Goal: Task Accomplishment & Management: Use online tool/utility

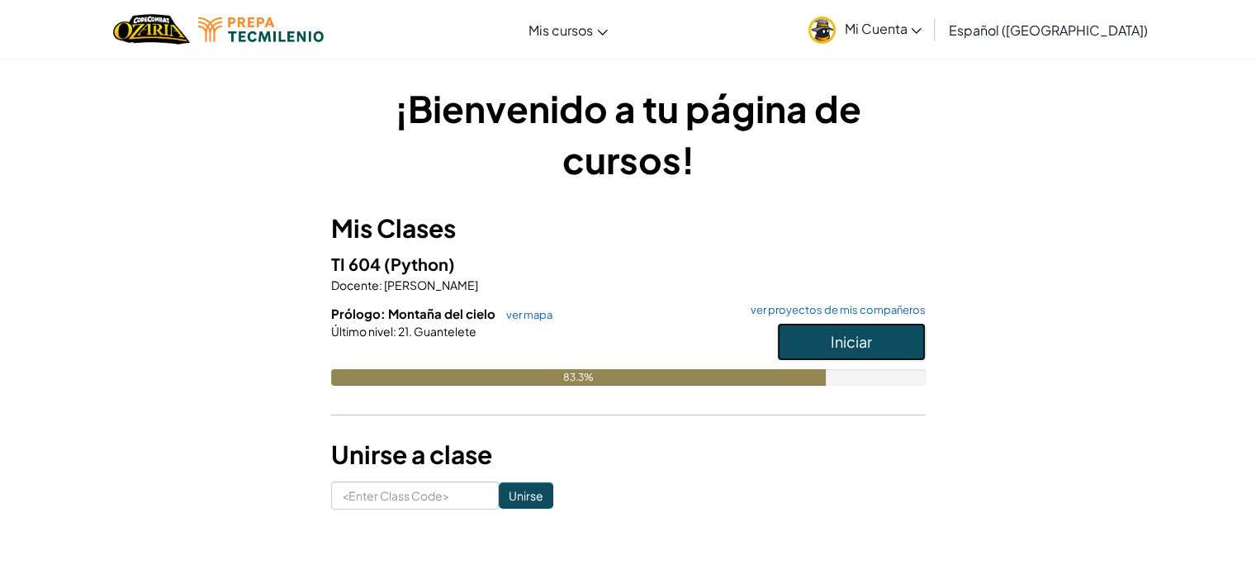
click at [842, 333] on span "Iniciar" at bounding box center [851, 341] width 41 height 19
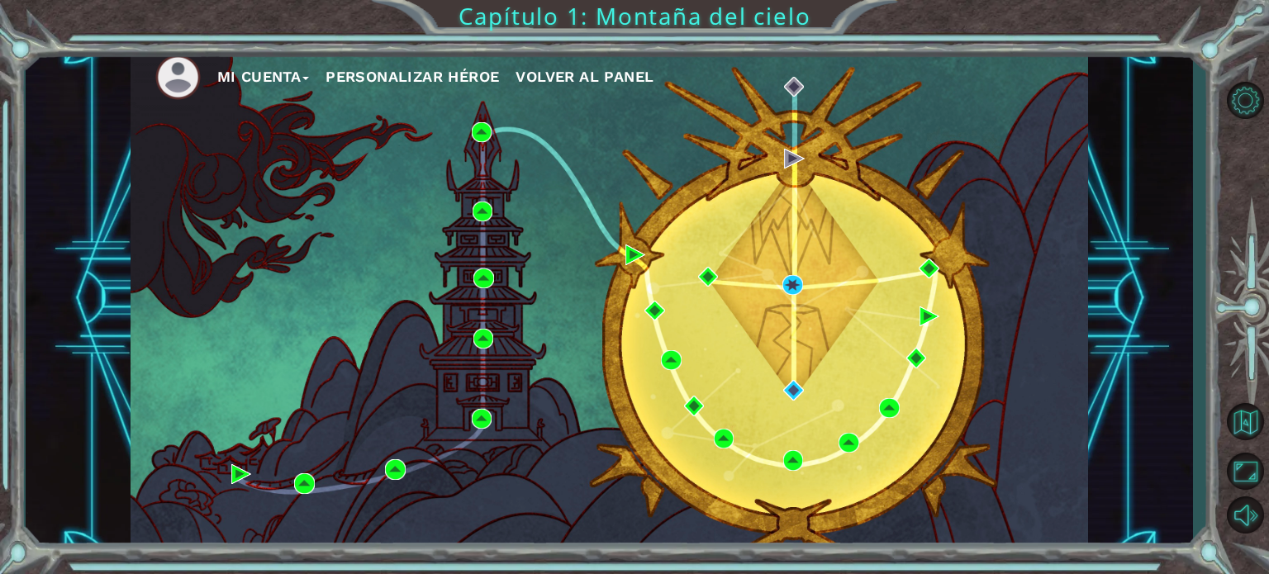
click at [589, 171] on div "Mi Cuenta Personalizar héroe Volver al panel" at bounding box center [609, 299] width 957 height 506
click at [278, 83] on button "Mi Cuenta" at bounding box center [263, 76] width 93 height 25
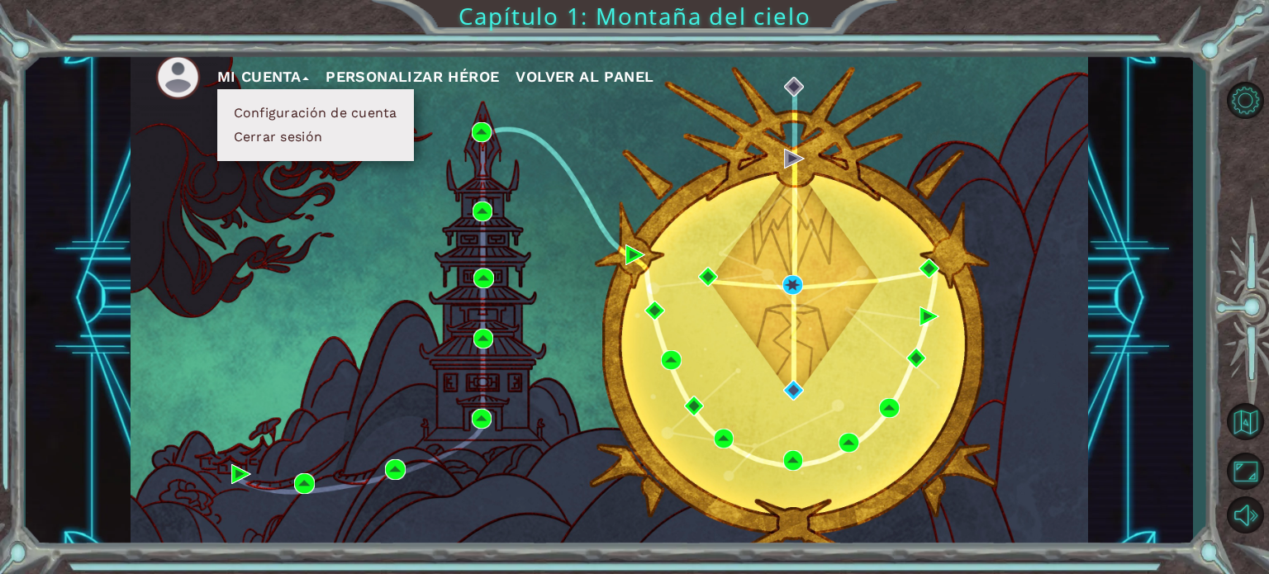
click at [339, 118] on button "Configuración de cuenta" at bounding box center [315, 113] width 173 height 18
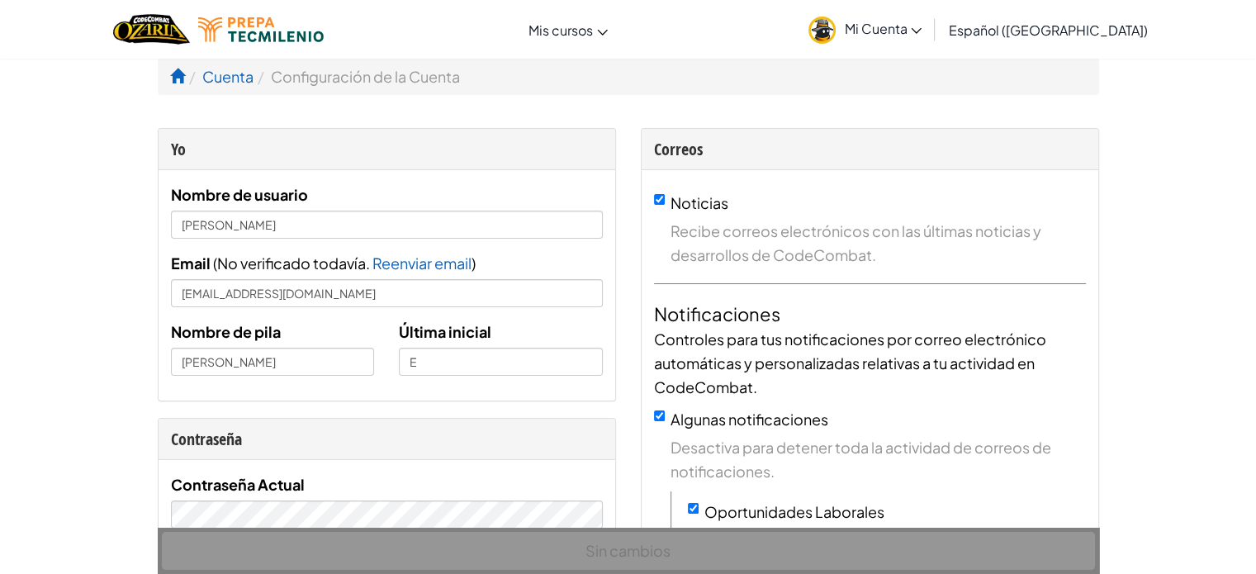
click at [736, 69] on ol "Cuenta Configuración de la Cuenta" at bounding box center [629, 76] width 942 height 37
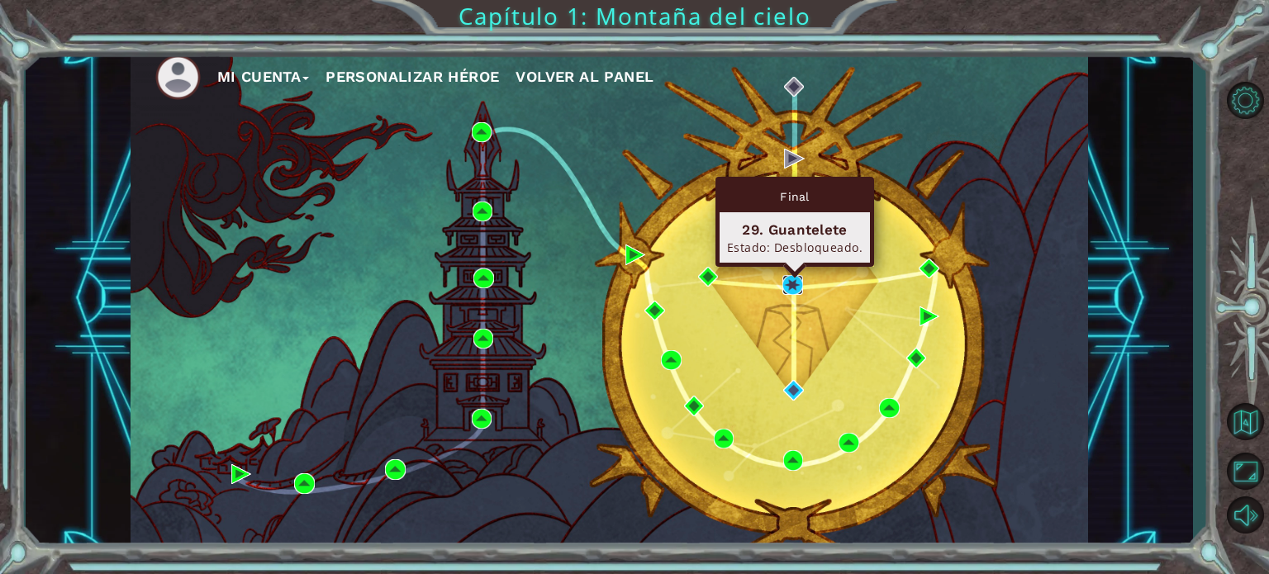
click at [800, 277] on img at bounding box center [792, 285] width 20 height 20
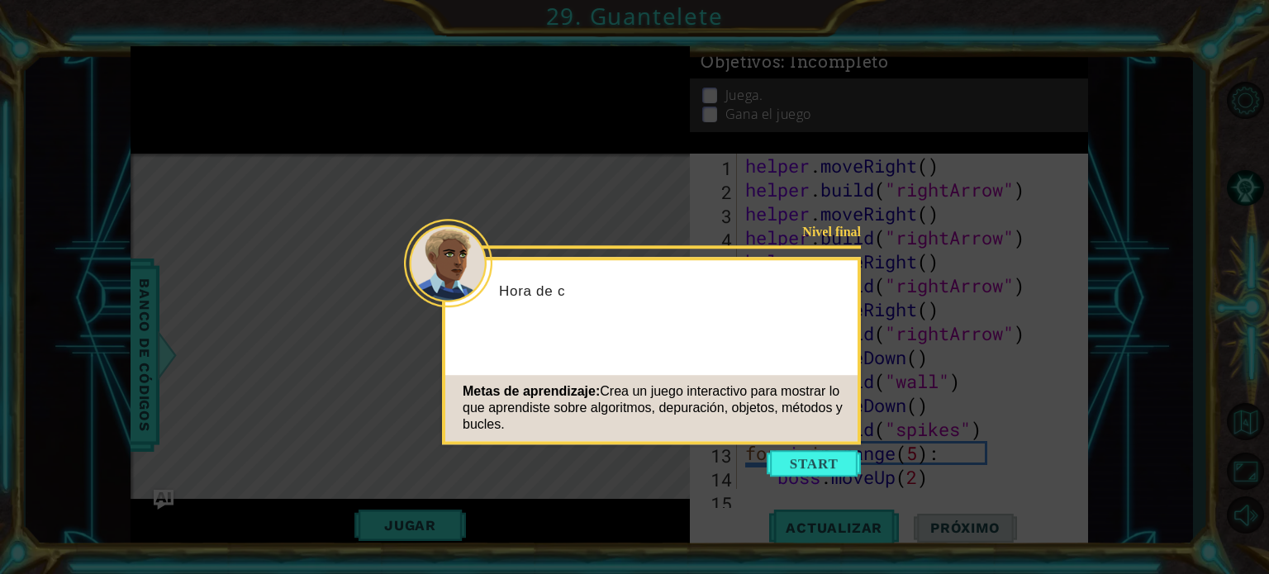
scroll to position [47, 0]
click at [821, 464] on button "Start" at bounding box center [814, 463] width 94 height 26
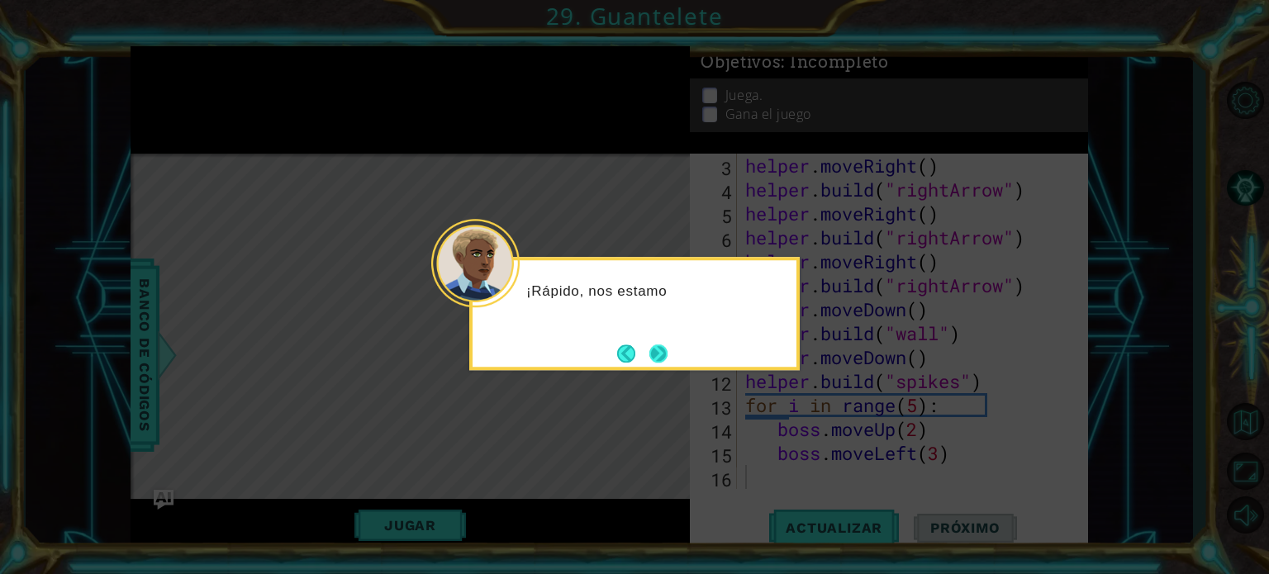
click at [667, 352] on button "Next" at bounding box center [658, 353] width 18 height 18
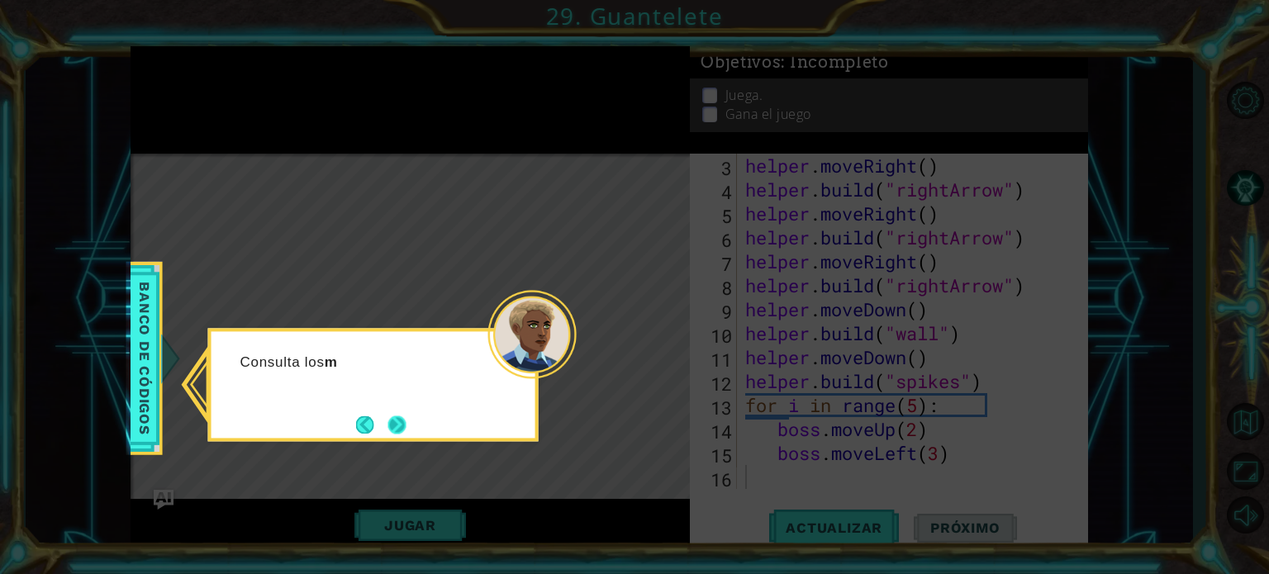
click at [393, 428] on button "Next" at bounding box center [396, 424] width 18 height 18
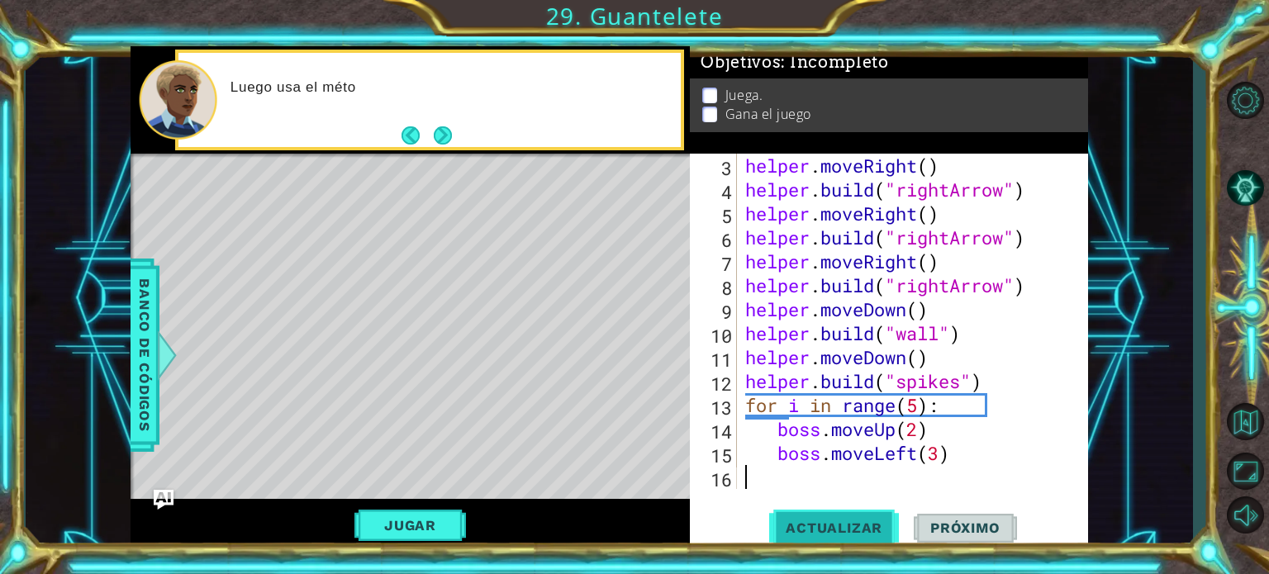
click at [870, 529] on span "Actualizar" at bounding box center [834, 528] width 130 height 17
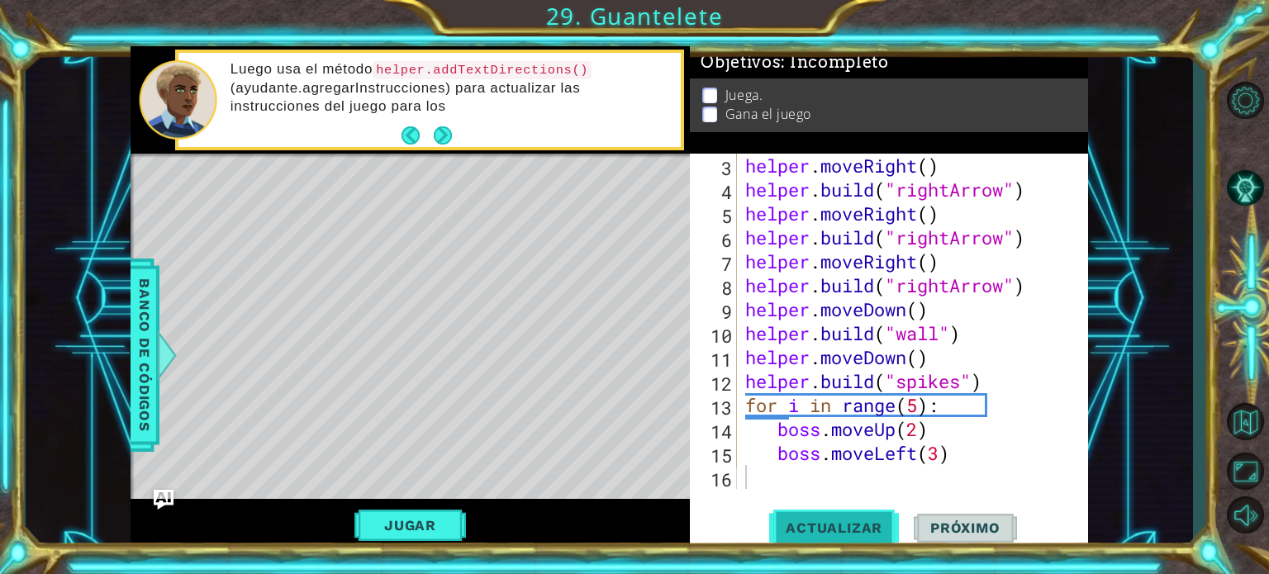
click at [870, 529] on span "Actualizar" at bounding box center [834, 528] width 130 height 17
click at [400, 529] on button "Jugar" at bounding box center [410, 525] width 112 height 31
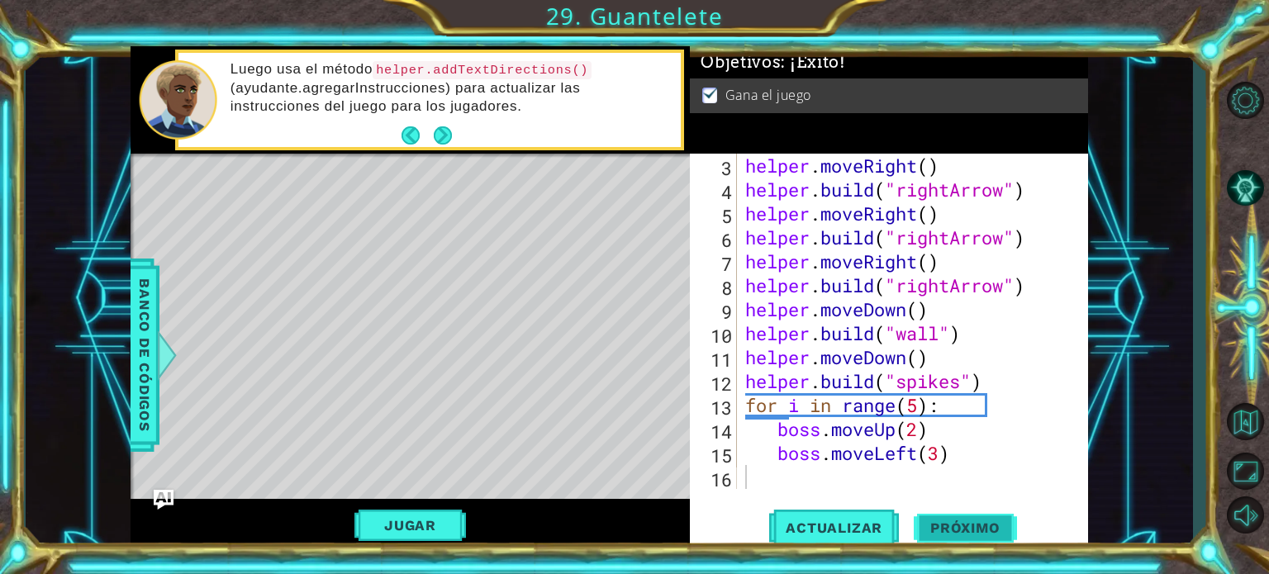
click at [985, 525] on span "Próximo" at bounding box center [965, 528] width 102 height 17
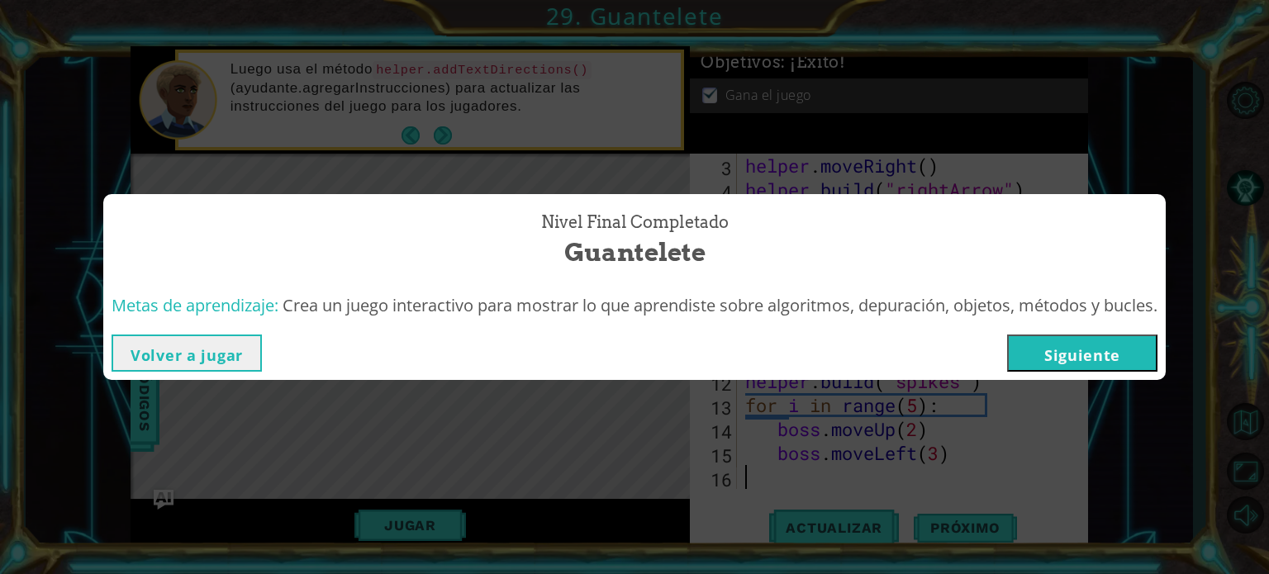
click at [1089, 356] on button "Siguiente" at bounding box center [1082, 353] width 150 height 37
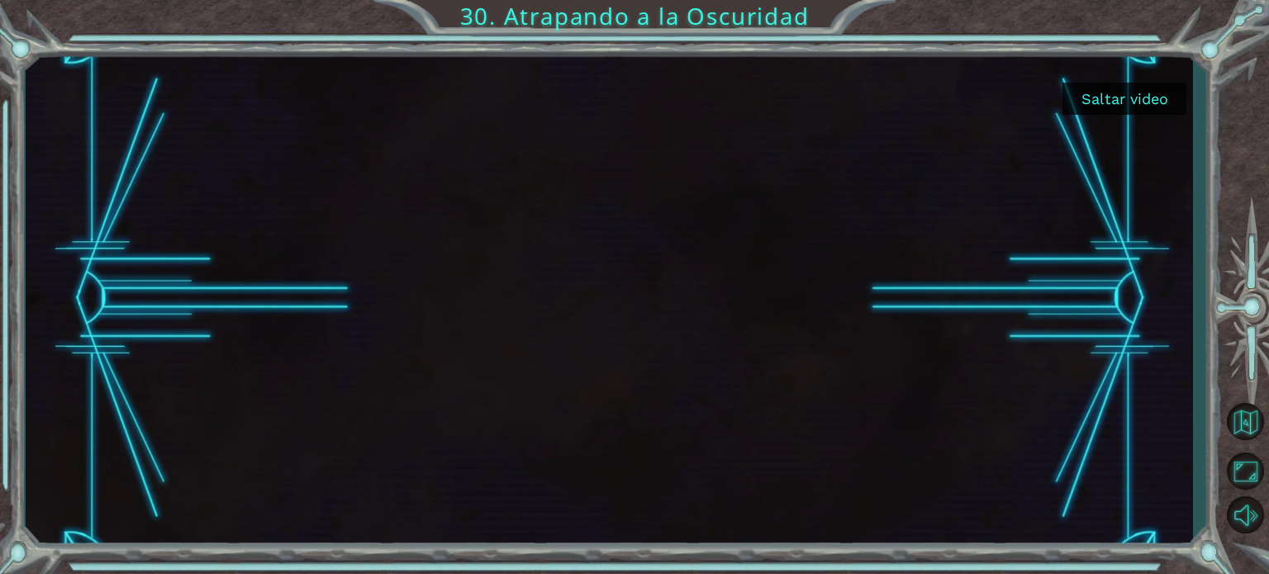
click at [1140, 0] on div "Saltar video 30. Atrapando a la Oscuridad" at bounding box center [634, 0] width 1269 height 0
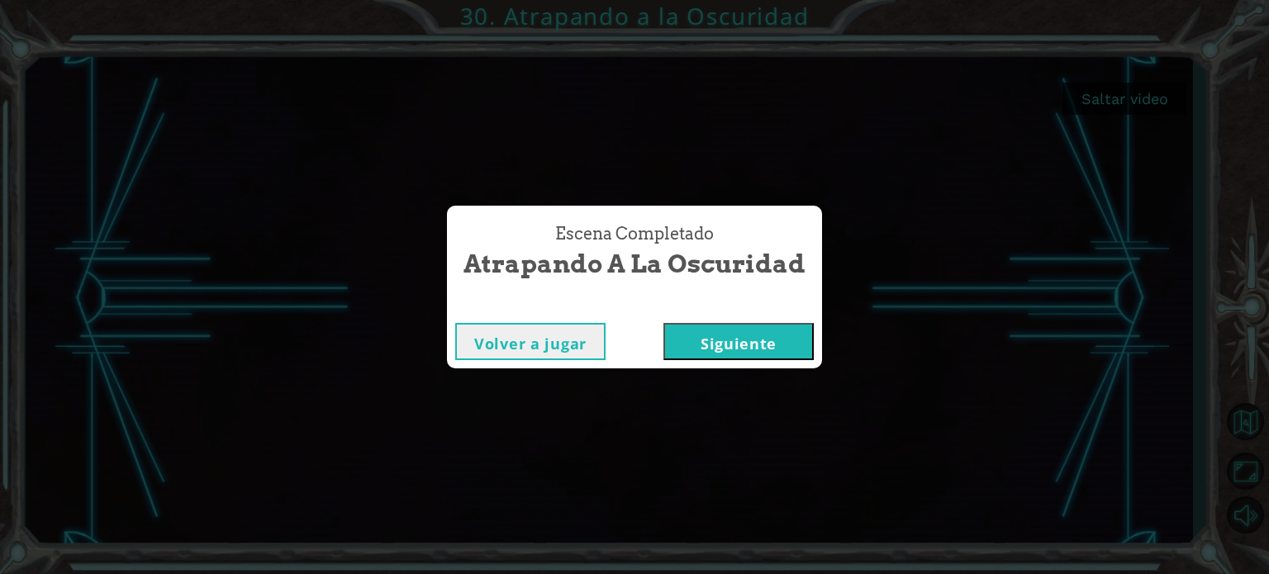
click at [744, 336] on button "Siguiente" at bounding box center [738, 341] width 150 height 37
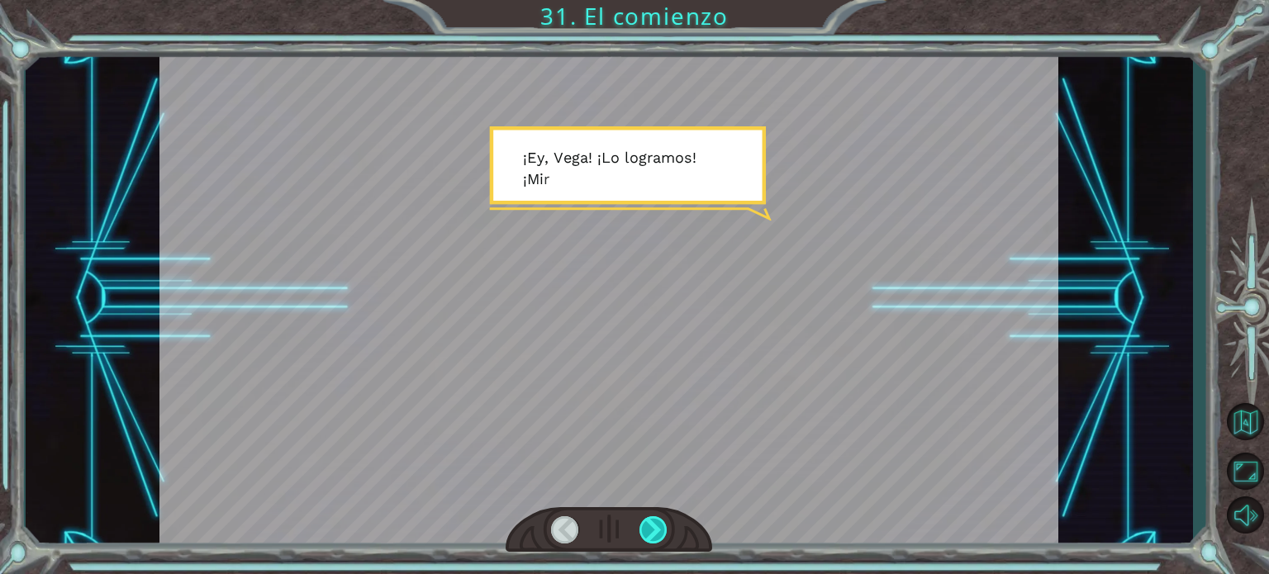
click at [652, 538] on div at bounding box center [653, 529] width 28 height 27
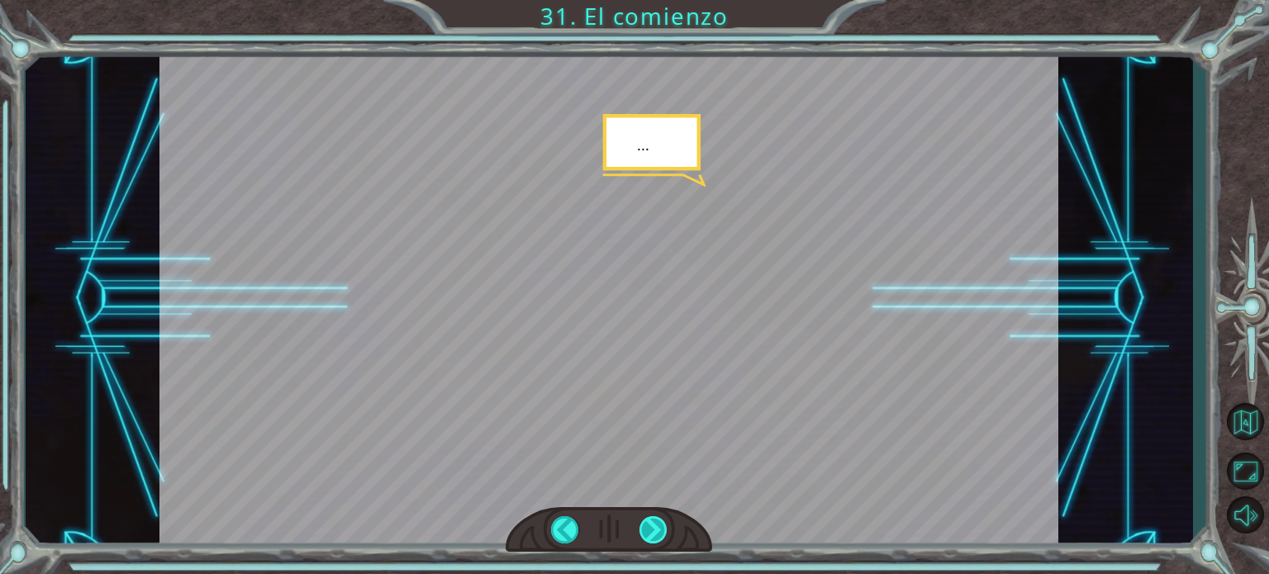
click at [652, 538] on div at bounding box center [653, 529] width 28 height 27
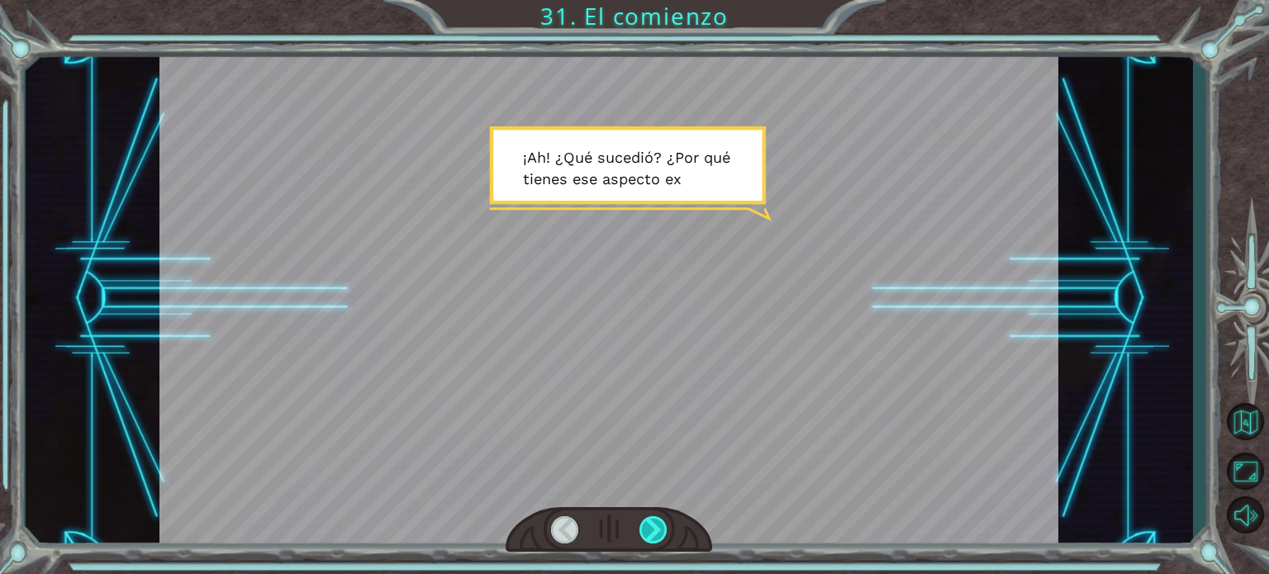
click at [652, 538] on div at bounding box center [653, 529] width 28 height 27
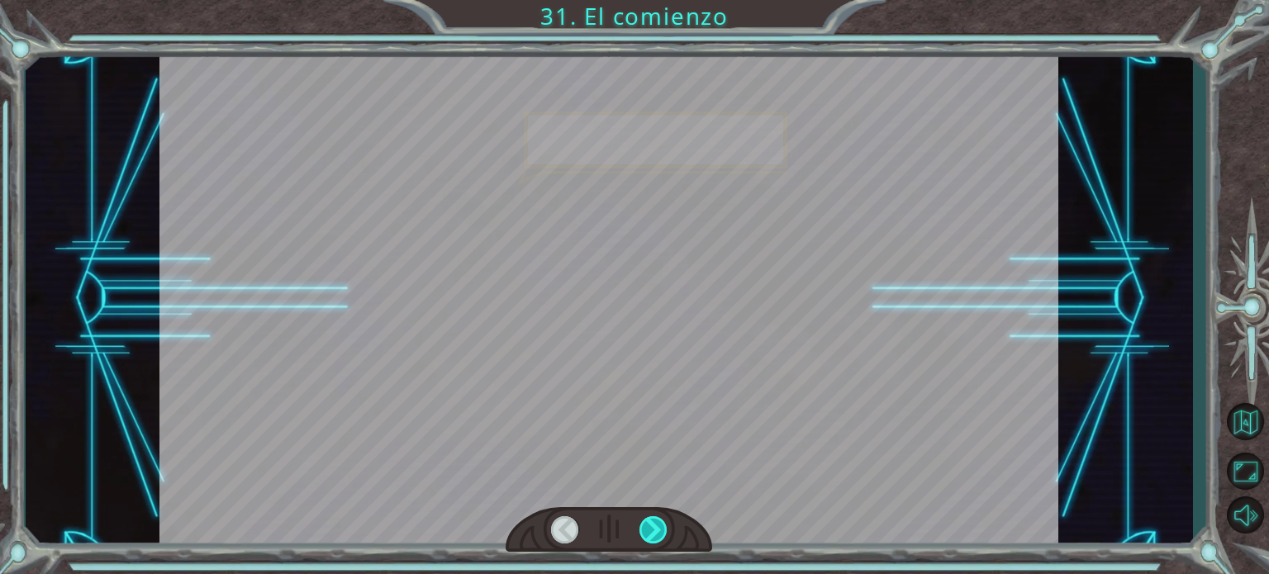
click at [652, 538] on div at bounding box center [653, 529] width 28 height 27
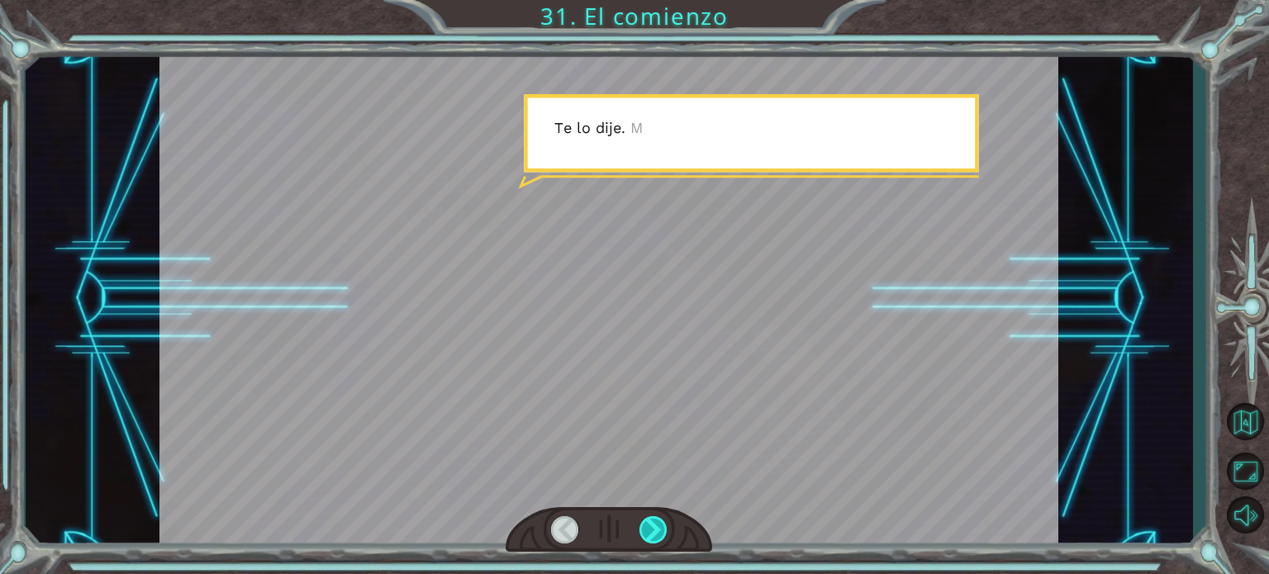
click at [652, 538] on div at bounding box center [653, 529] width 28 height 27
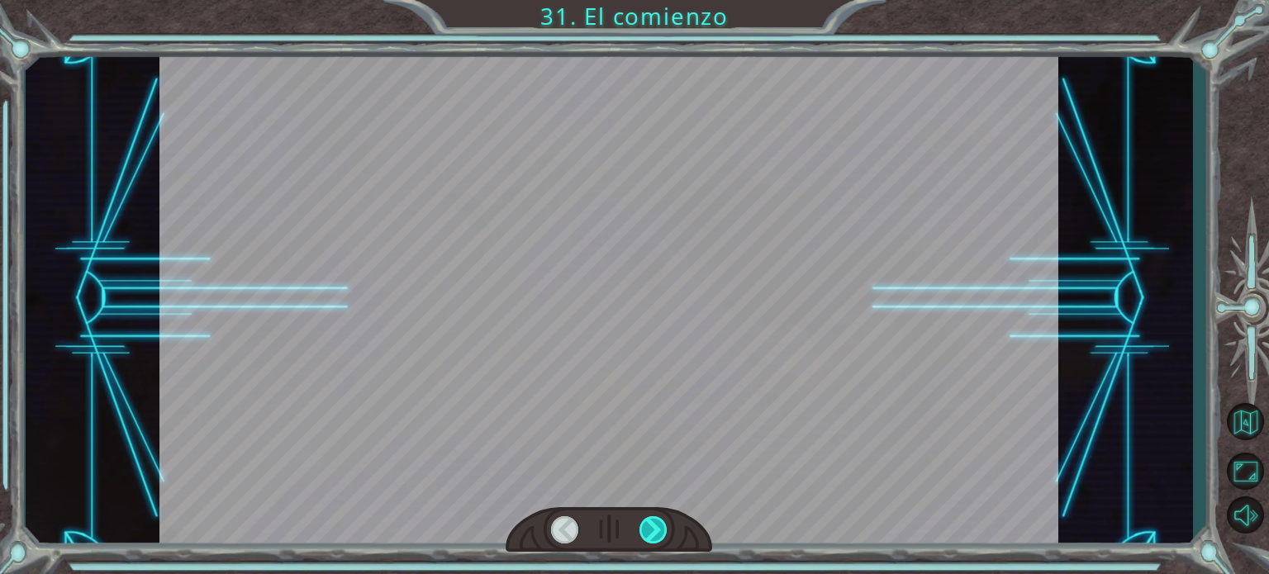
click at [652, 538] on div at bounding box center [653, 529] width 28 height 27
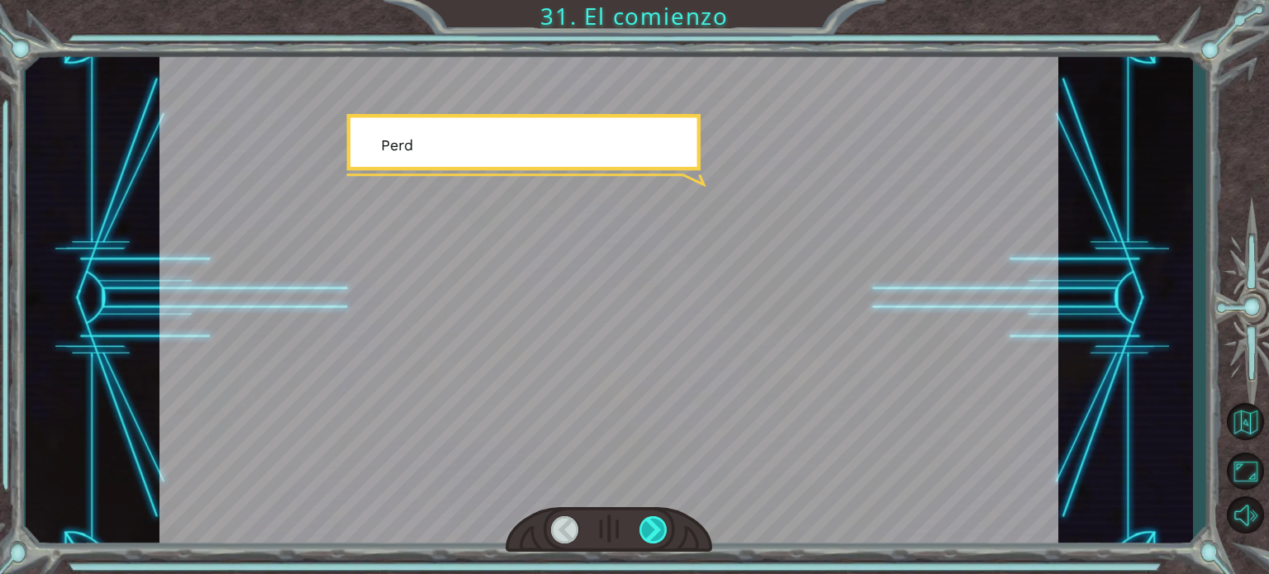
click at [652, 538] on div at bounding box center [653, 529] width 28 height 27
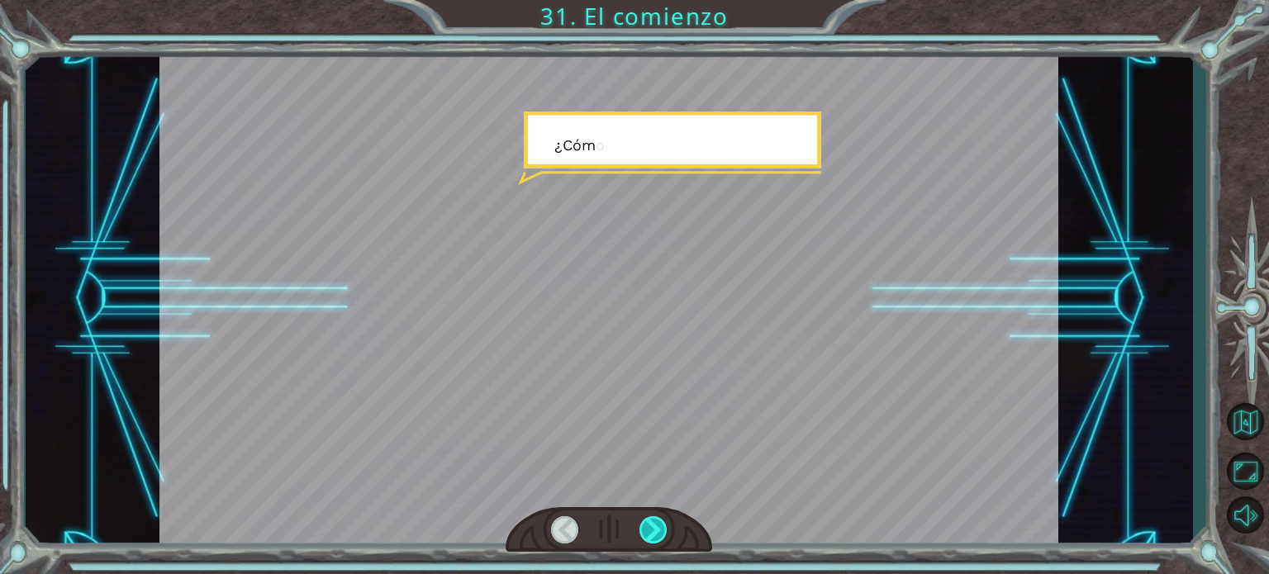
click at [652, 538] on div at bounding box center [653, 529] width 28 height 27
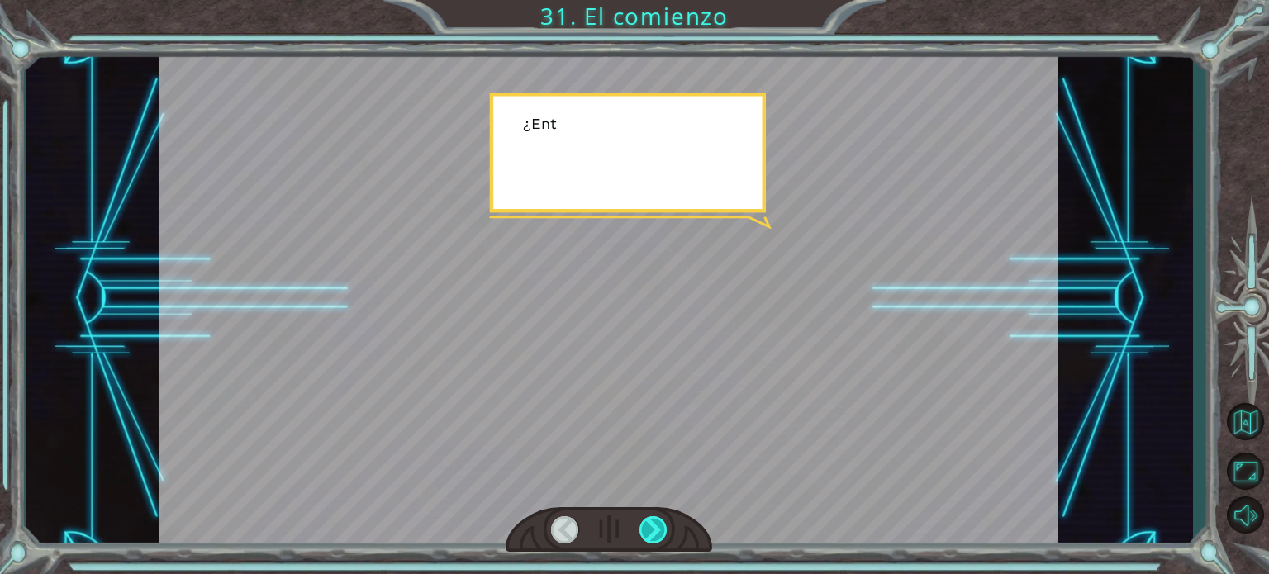
click at [652, 538] on div at bounding box center [653, 529] width 28 height 27
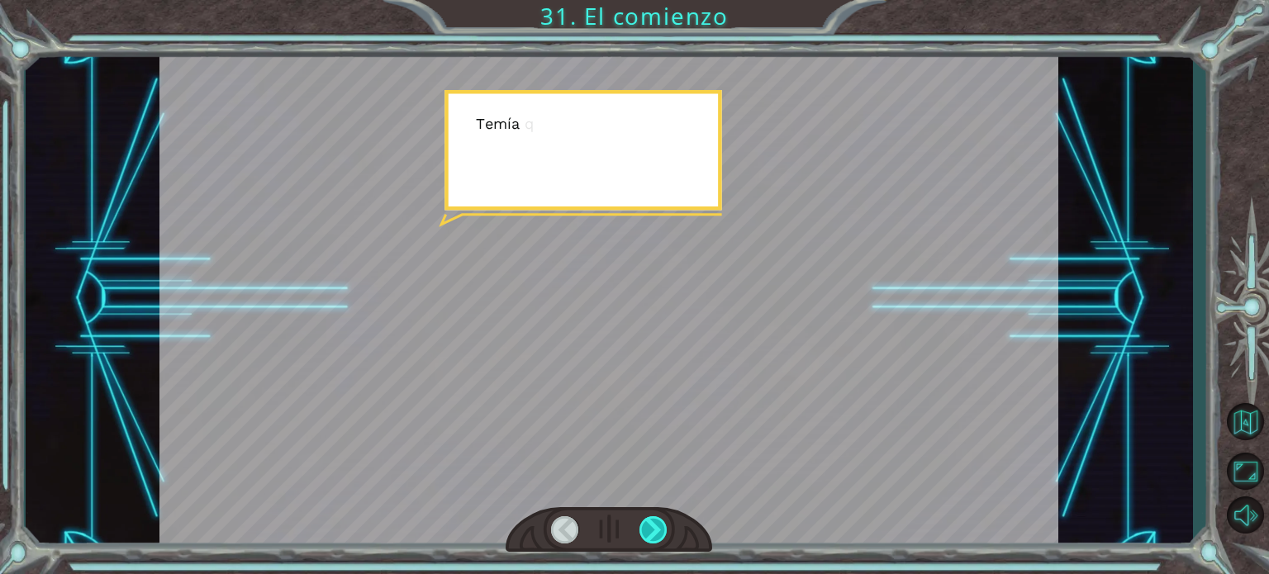
click at [652, 538] on div at bounding box center [653, 529] width 28 height 27
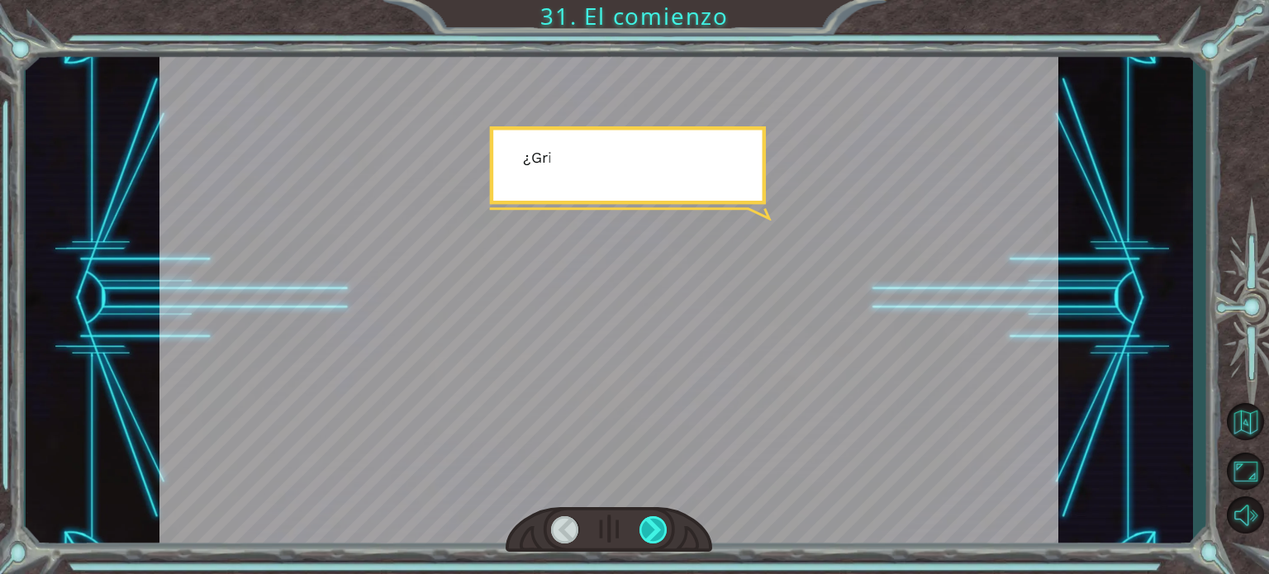
click at [652, 538] on div at bounding box center [653, 529] width 28 height 27
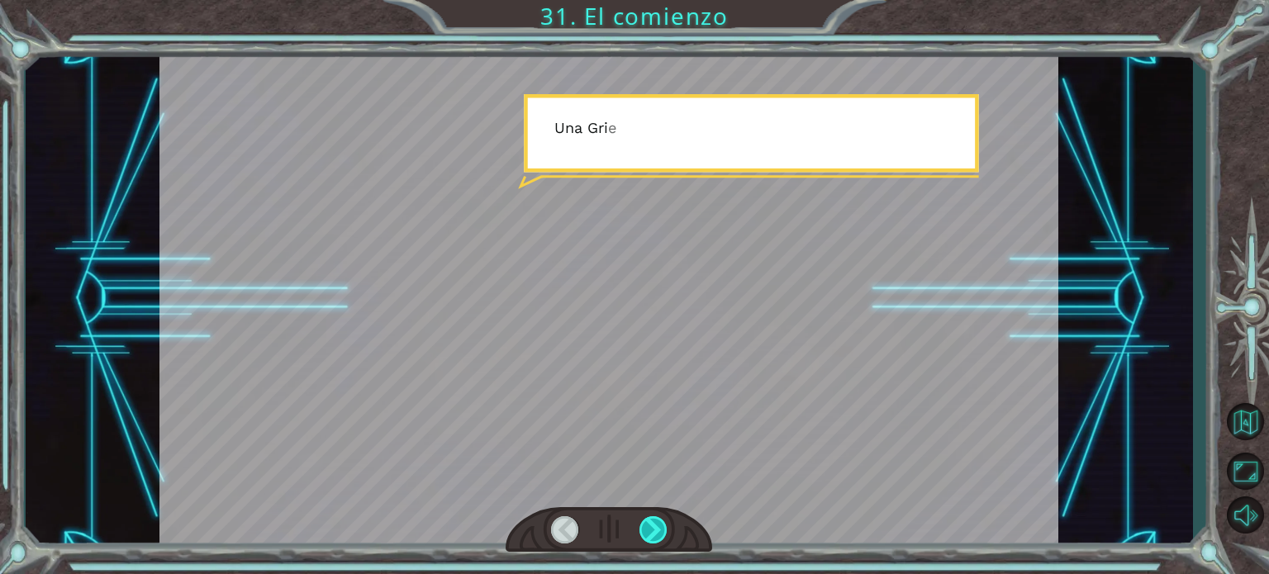
click at [652, 538] on div at bounding box center [653, 529] width 28 height 27
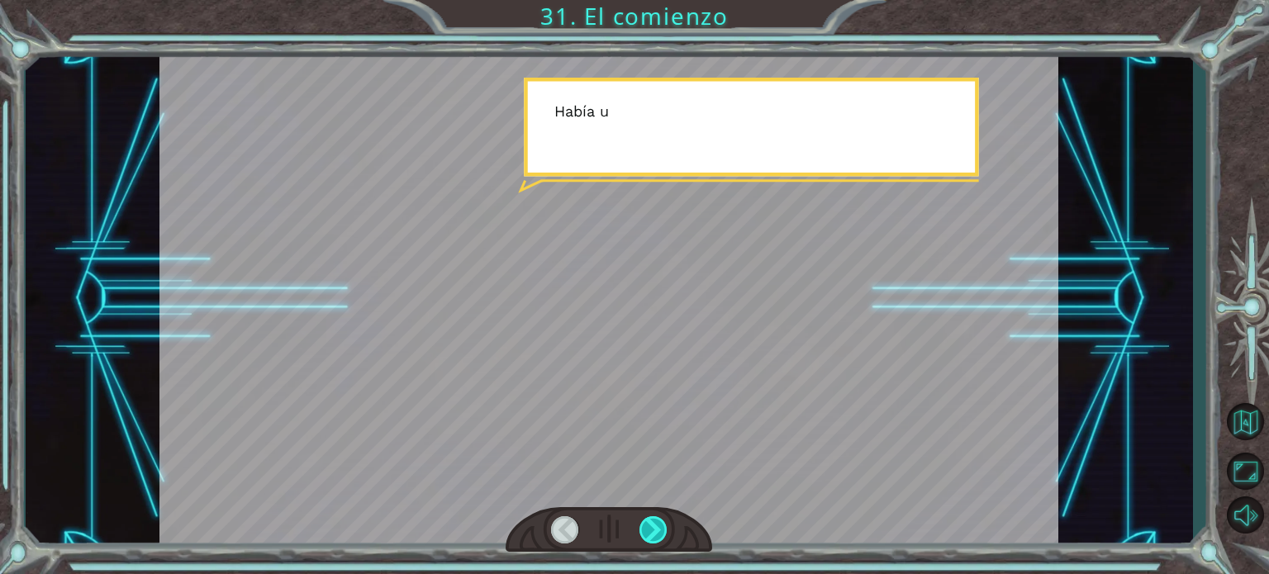
click at [652, 538] on div at bounding box center [653, 529] width 28 height 27
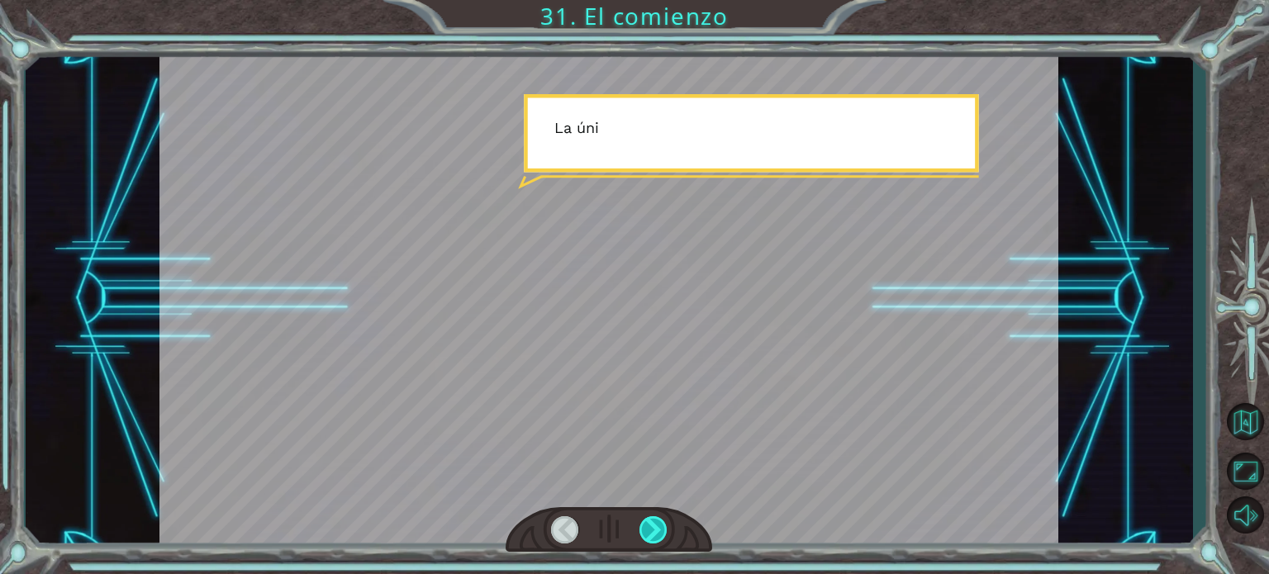
click at [652, 538] on div at bounding box center [653, 529] width 28 height 27
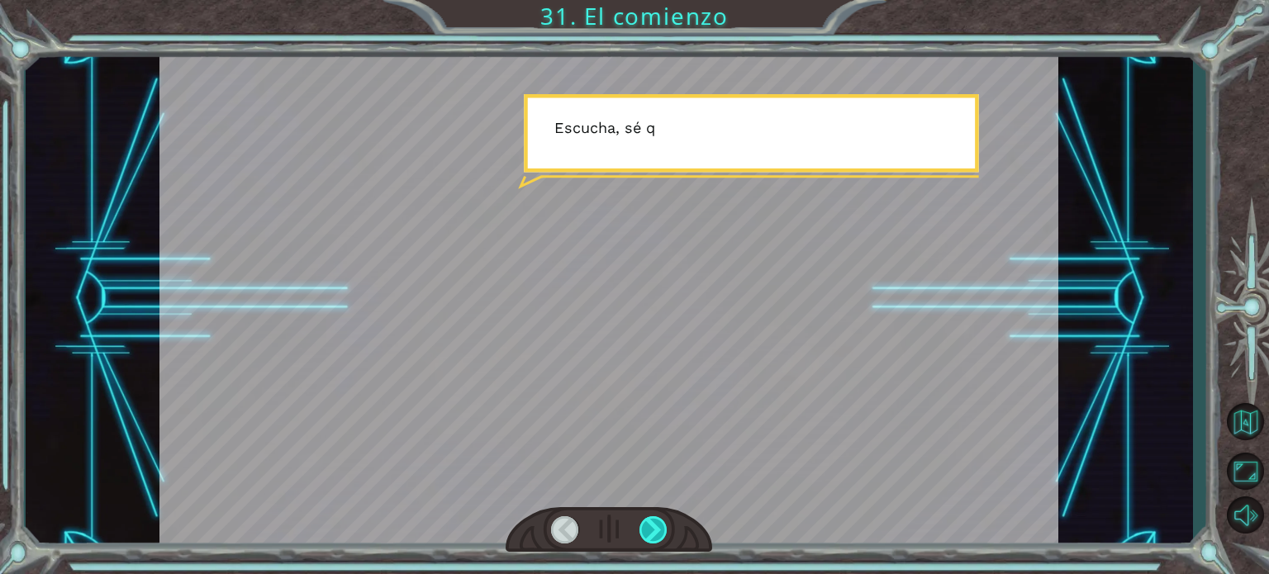
click at [652, 538] on div at bounding box center [653, 529] width 28 height 27
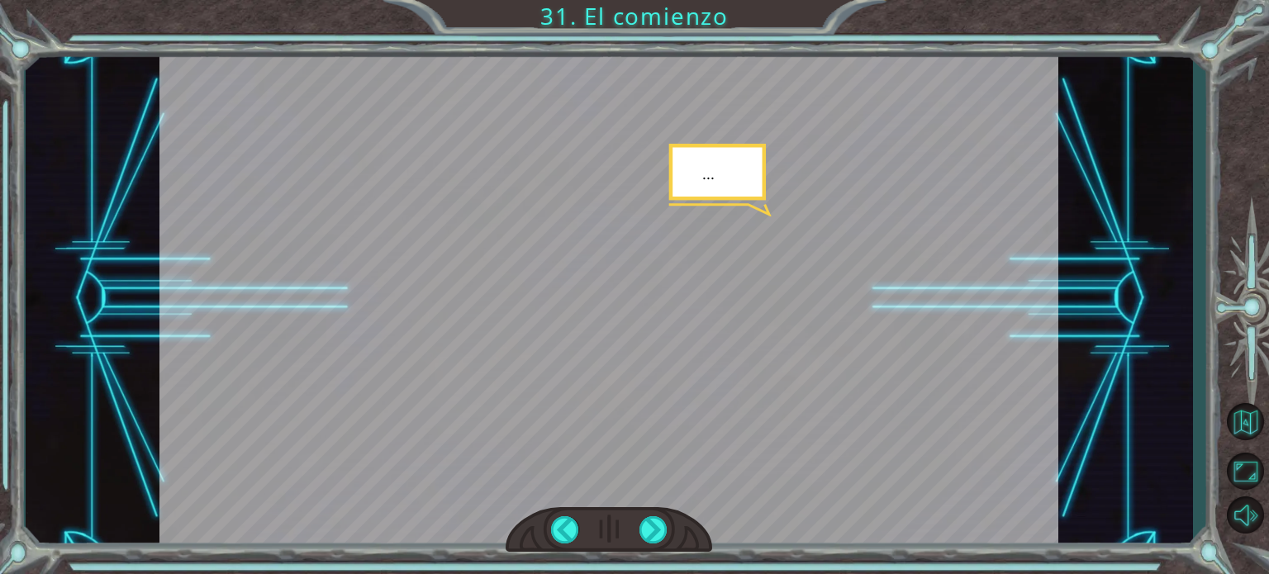
click at [1124, 387] on div "Temporary Text ¡ E y , V e g a ! ¡ L o l o g r a m o s ! ¡ M i r a e l s o l ! …" at bounding box center [609, 299] width 1167 height 506
click at [648, 534] on div at bounding box center [653, 529] width 28 height 27
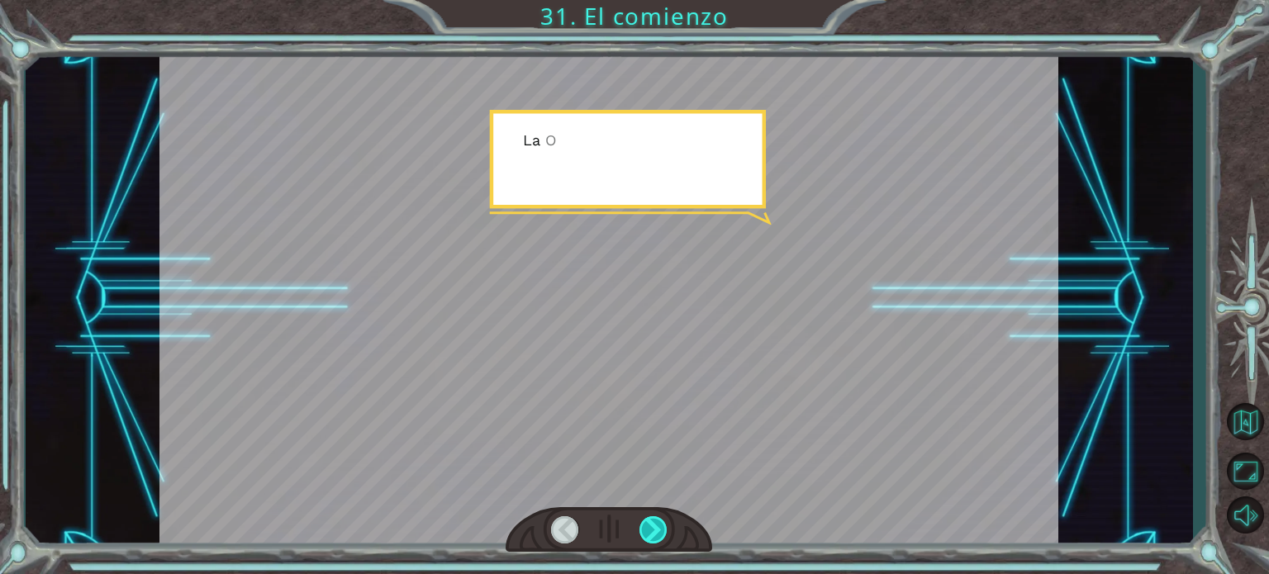
click at [648, 534] on div at bounding box center [653, 529] width 28 height 27
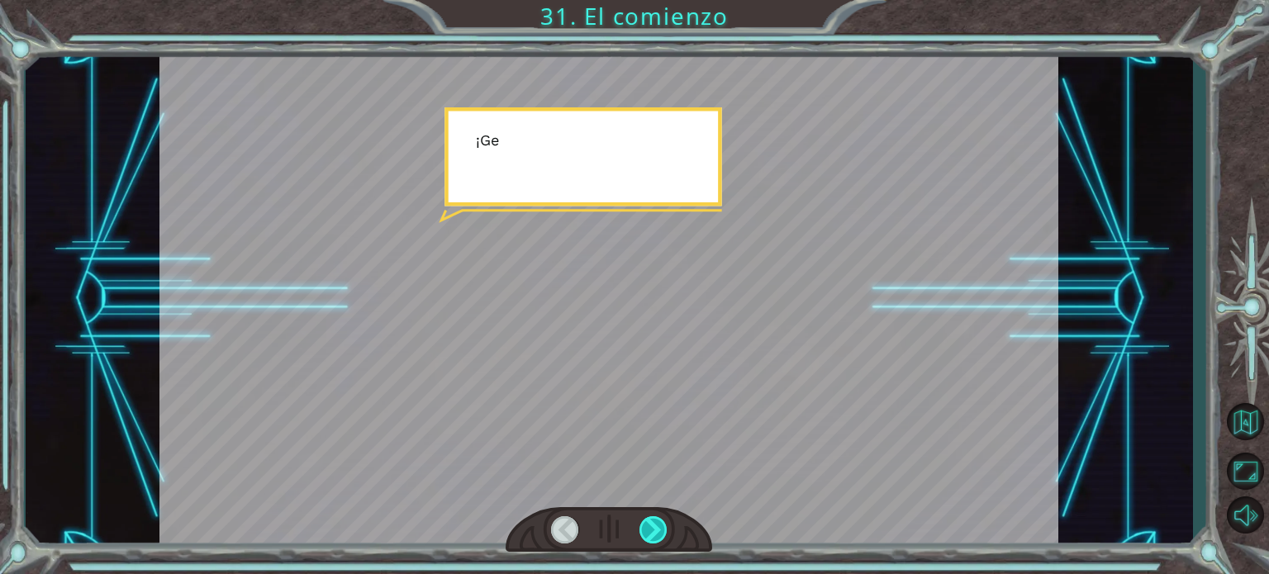
click at [648, 534] on div at bounding box center [653, 529] width 28 height 27
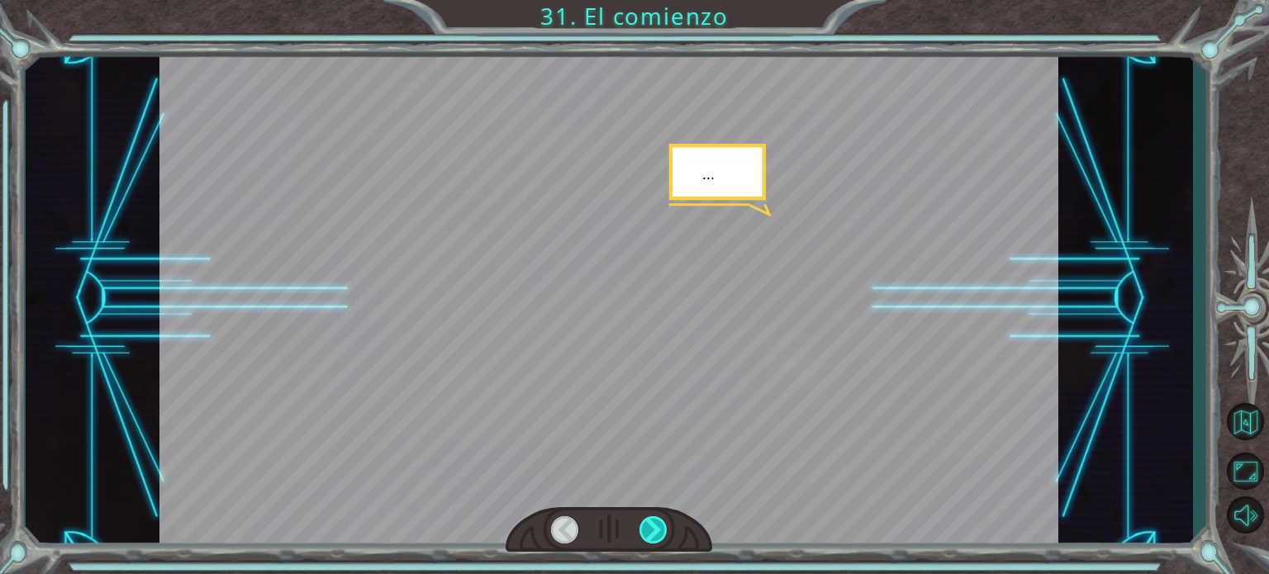
click at [648, 534] on div at bounding box center [653, 529] width 28 height 27
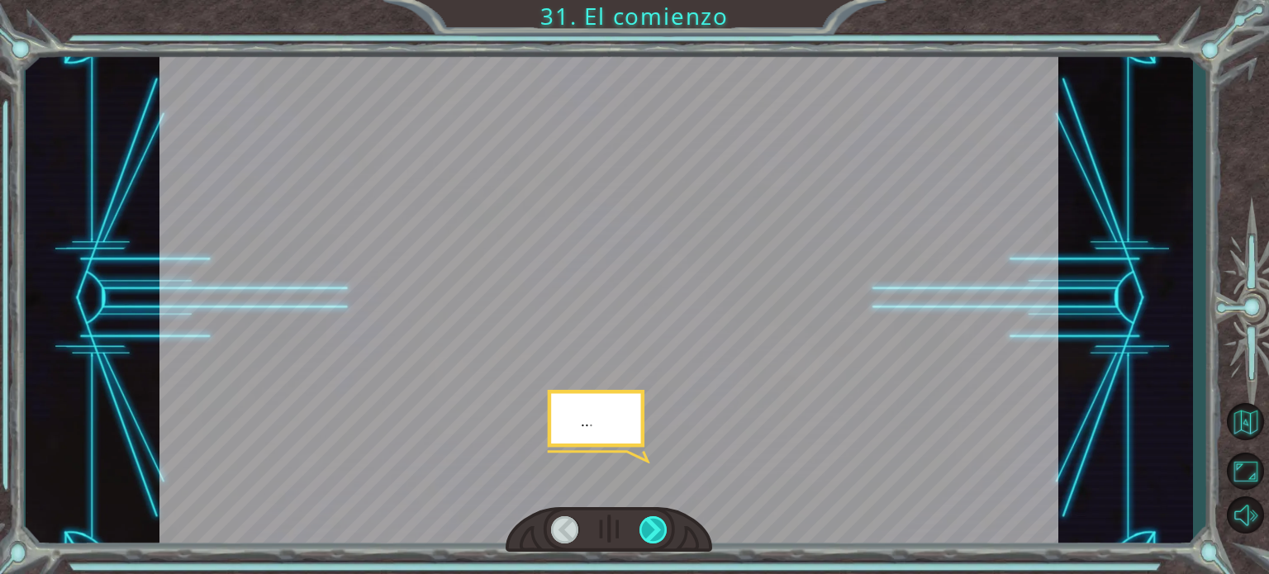
click at [648, 534] on div at bounding box center [653, 529] width 28 height 27
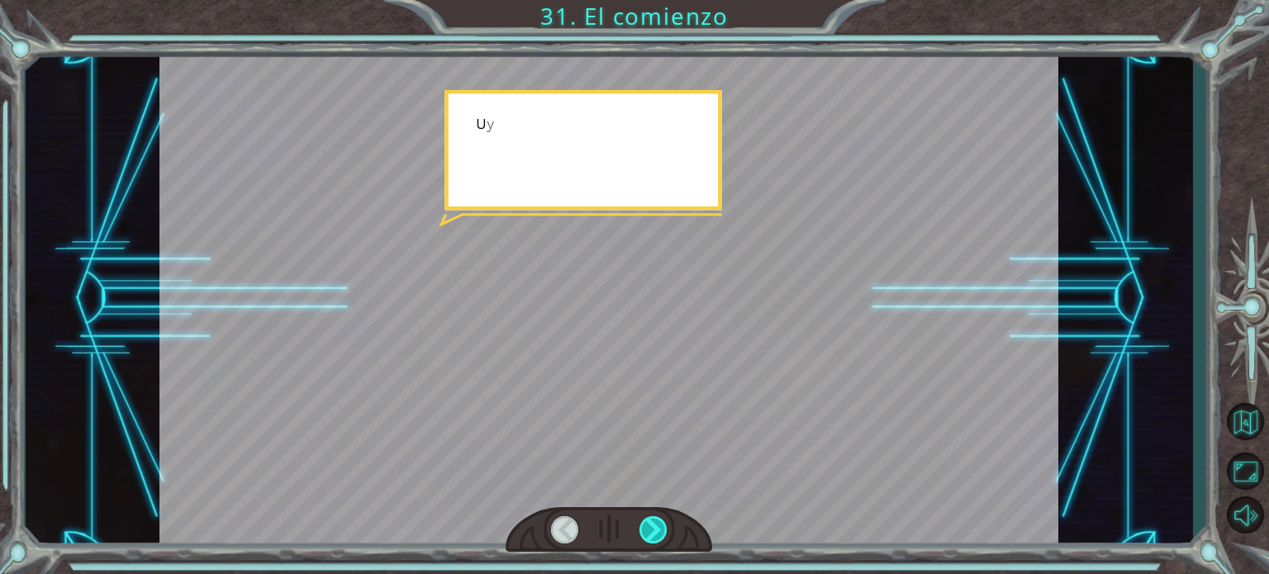
click at [648, 534] on div at bounding box center [653, 529] width 28 height 27
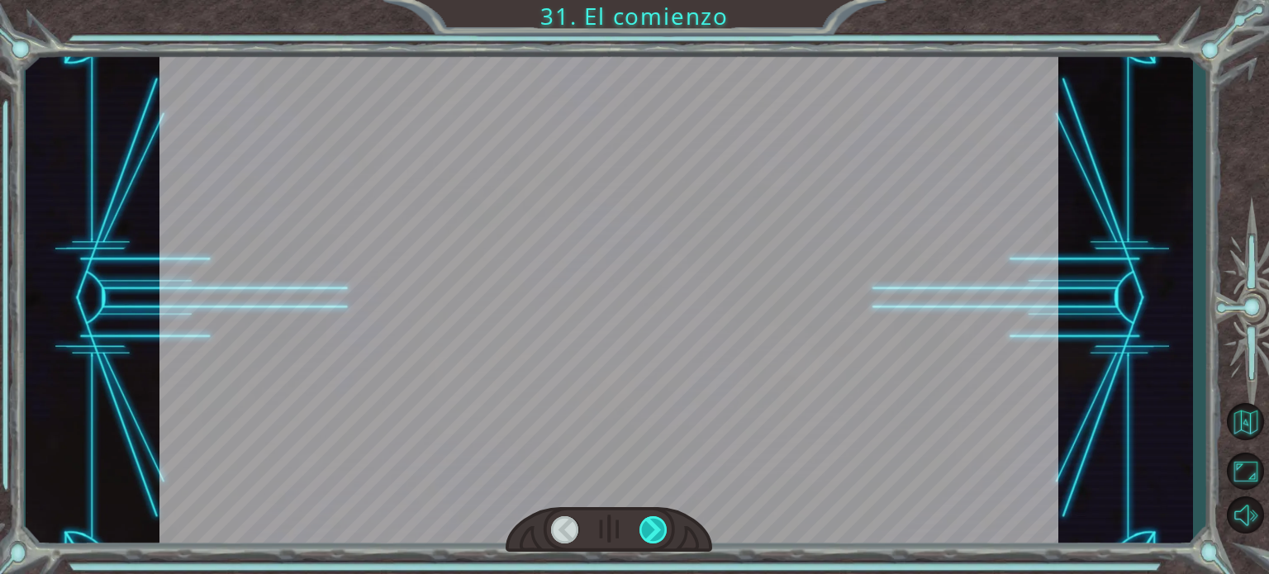
click at [648, 534] on div at bounding box center [653, 529] width 28 height 27
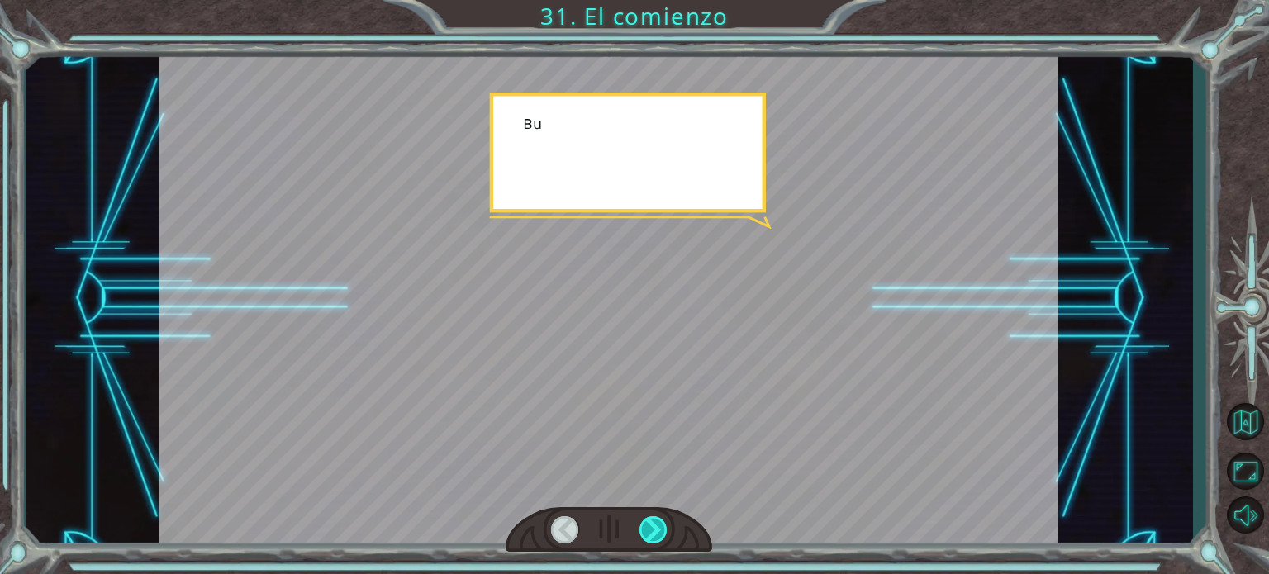
click at [648, 534] on div at bounding box center [653, 529] width 28 height 27
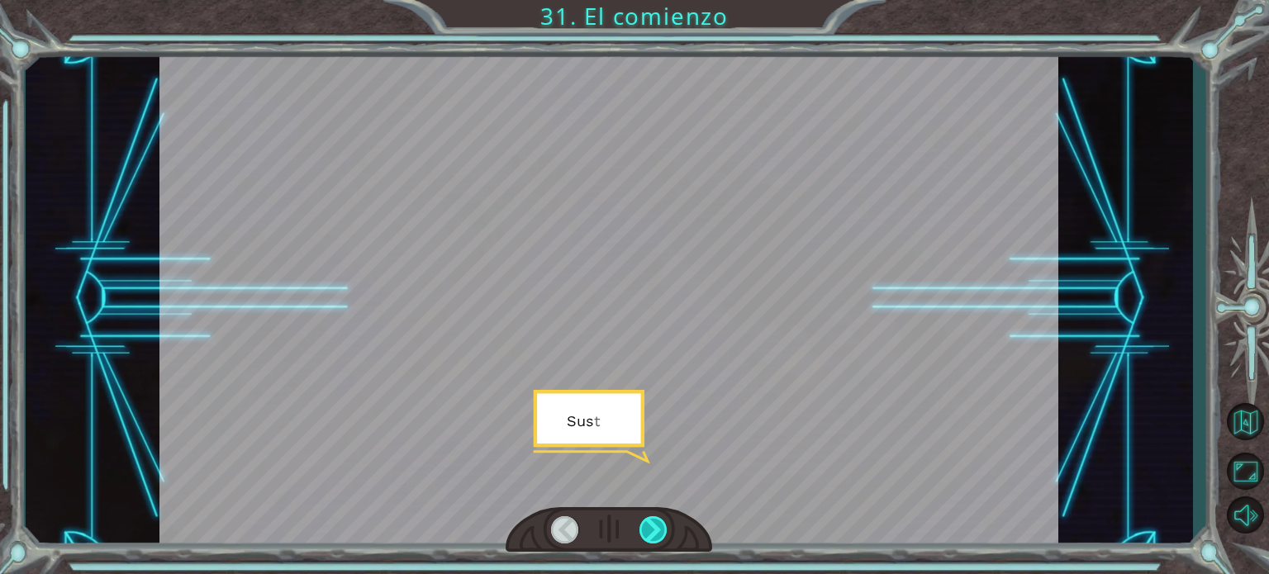
click at [648, 534] on div at bounding box center [653, 529] width 28 height 27
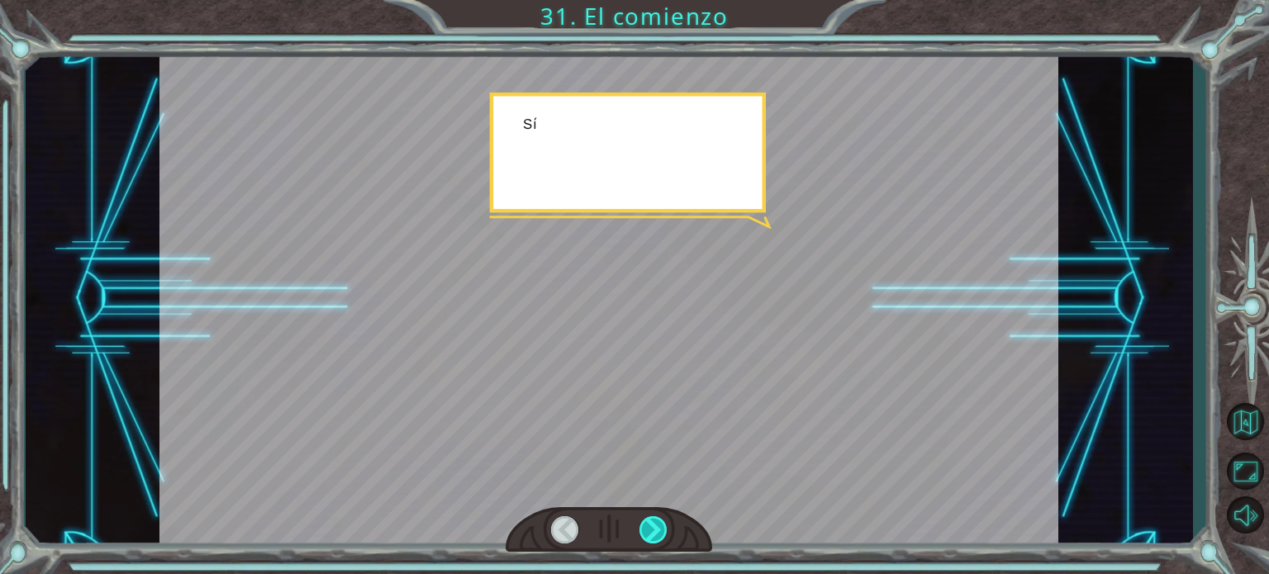
click at [648, 534] on div at bounding box center [653, 529] width 28 height 27
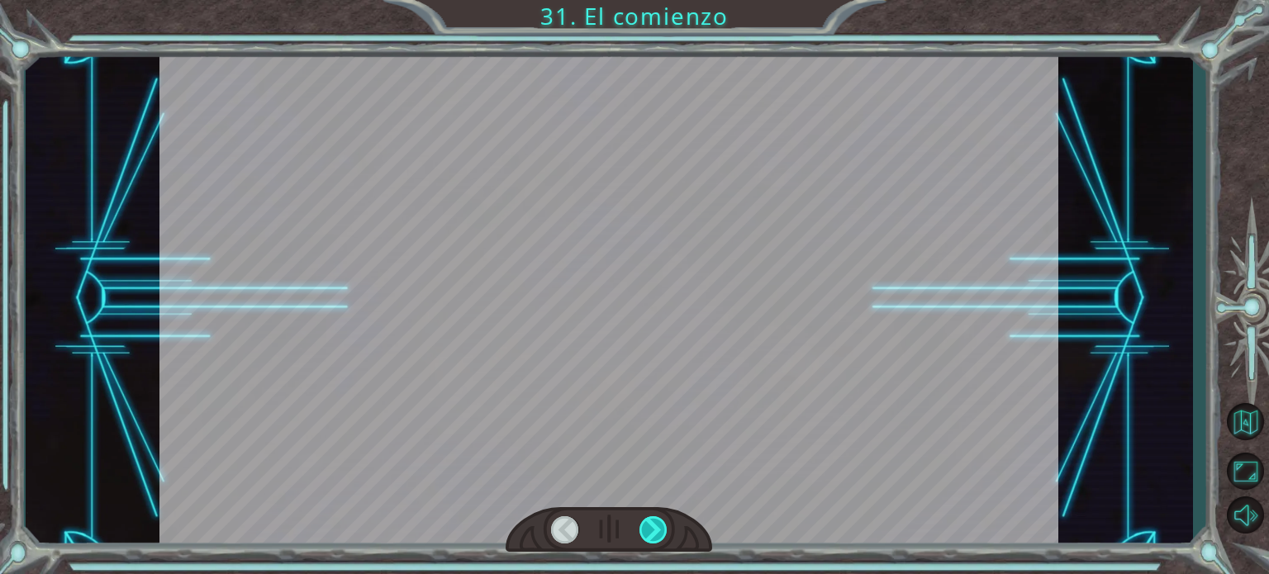
click at [648, 534] on div at bounding box center [653, 529] width 28 height 27
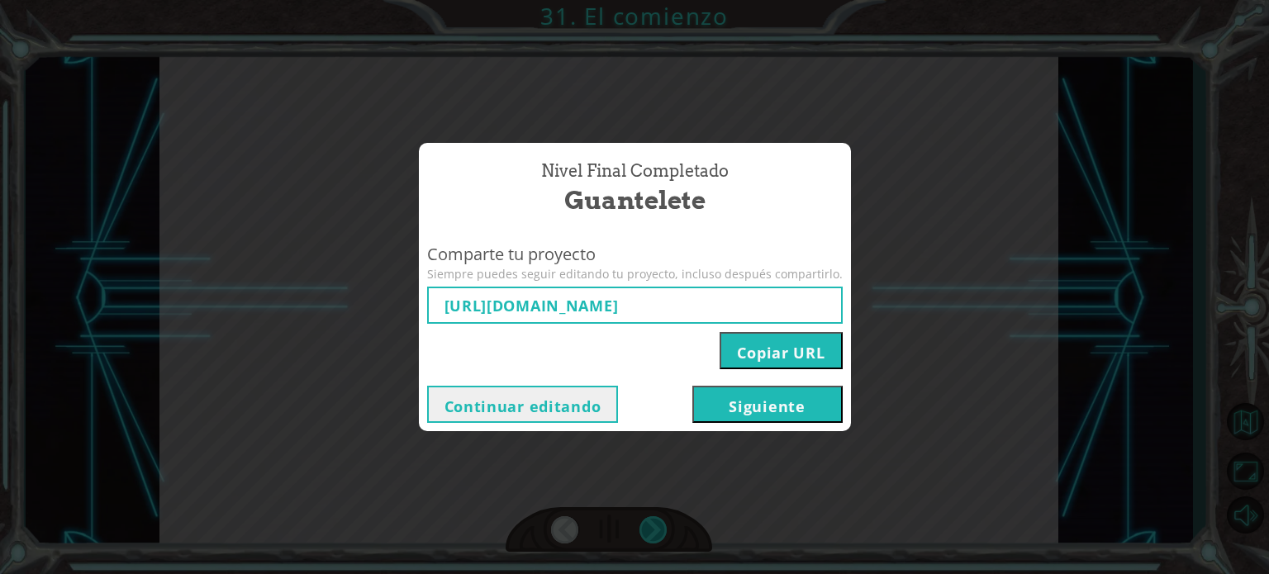
click at [648, 534] on div "Nivel final Completado Guantelete Comparte tu proyecto Siempre puedes seguir ed…" at bounding box center [634, 287] width 1269 height 574
type input "[URL][DOMAIN_NAME]"
click at [648, 534] on div "Nivel final Completado Guantelete Comparte tu proyecto Siempre puedes seguir ed…" at bounding box center [634, 287] width 1269 height 574
click at [781, 410] on button "Siguiente" at bounding box center [767, 404] width 150 height 37
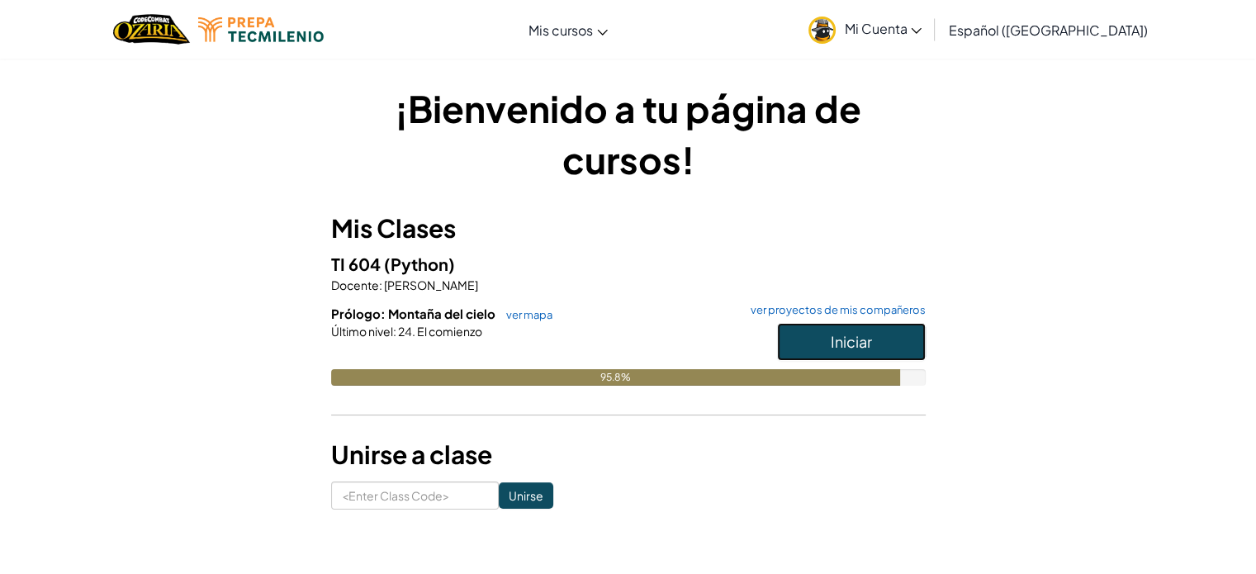
click at [790, 335] on button "Iniciar" at bounding box center [851, 342] width 149 height 38
